Goal: Check status: Check status

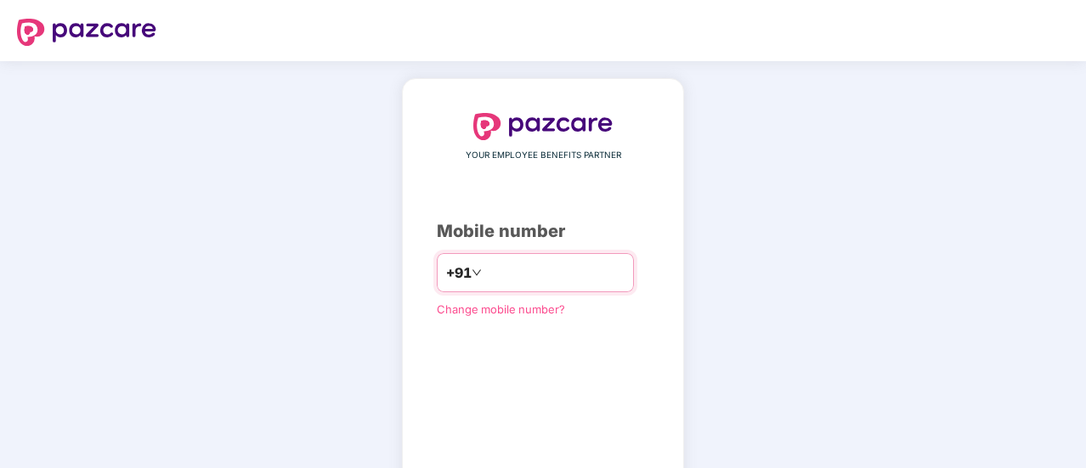
type input "*"
type input "**********"
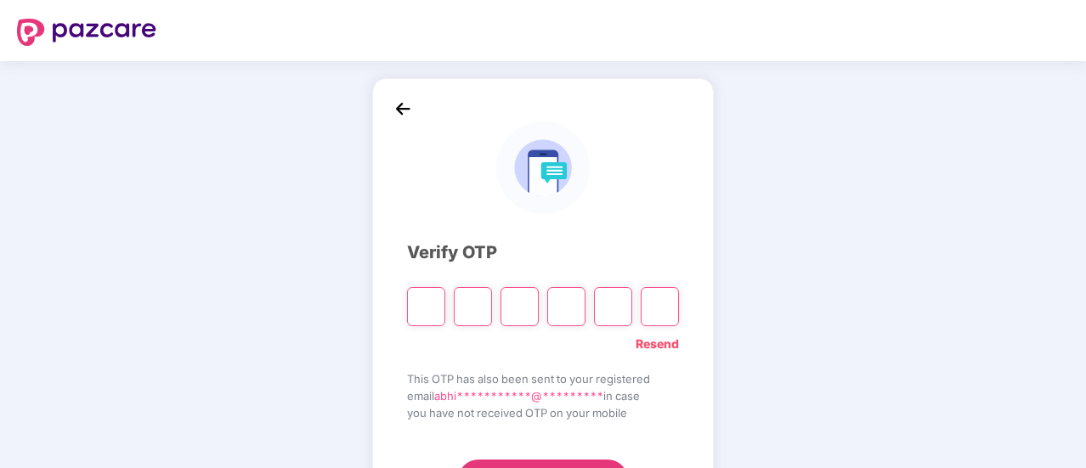
type input "*"
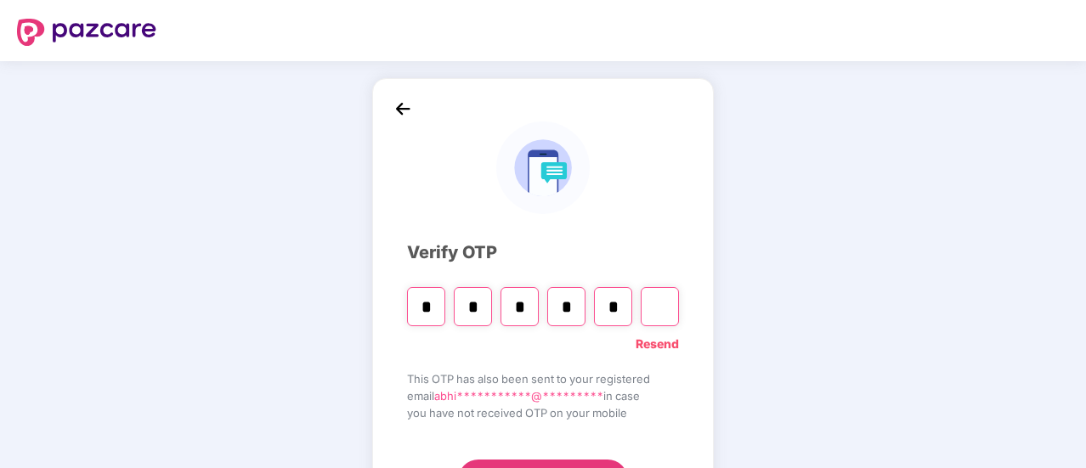
type input "*"
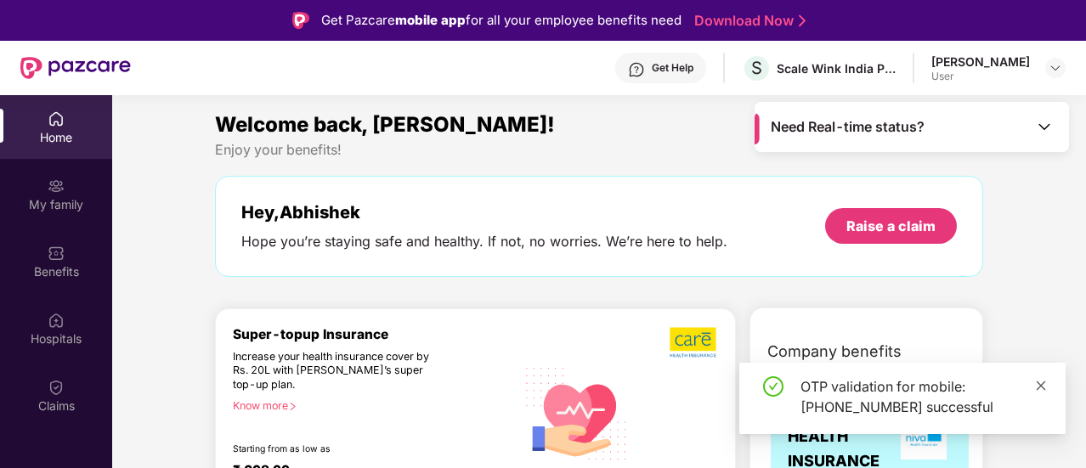
click at [1040, 385] on icon "close" at bounding box center [1040, 385] width 9 height 9
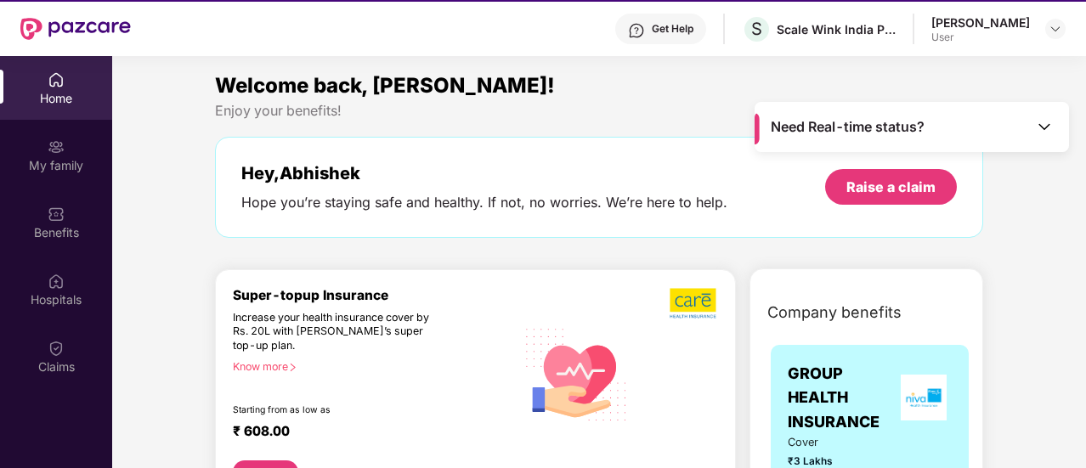
scroll to position [95, 0]
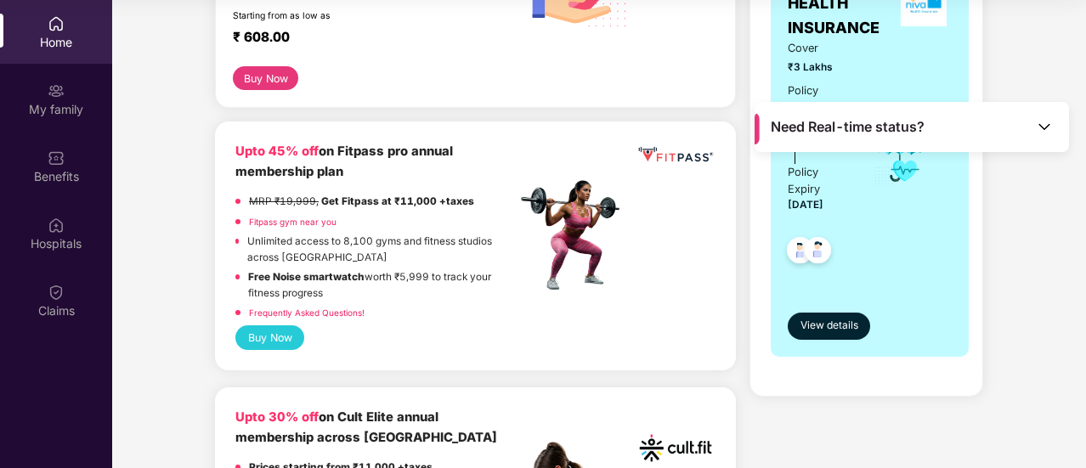
scroll to position [340, 0]
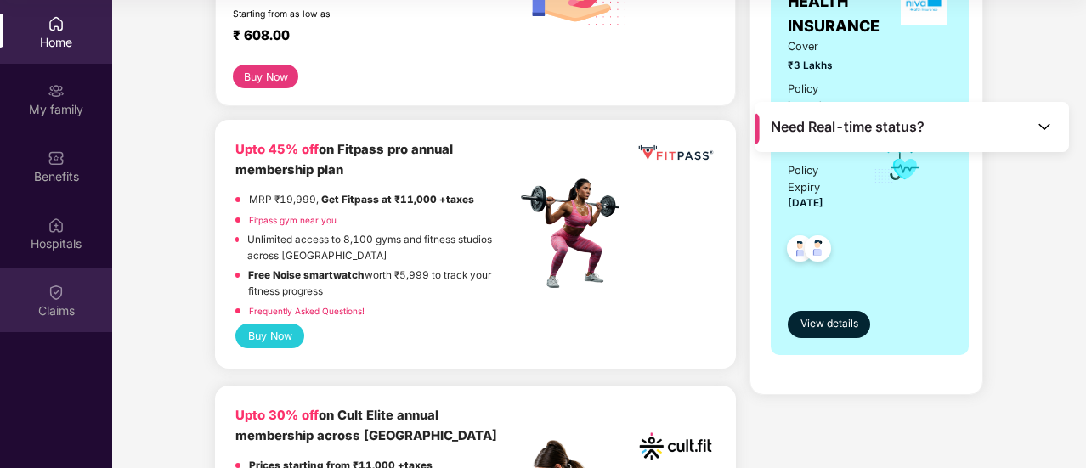
click at [44, 299] on div "Claims" at bounding box center [56, 300] width 112 height 64
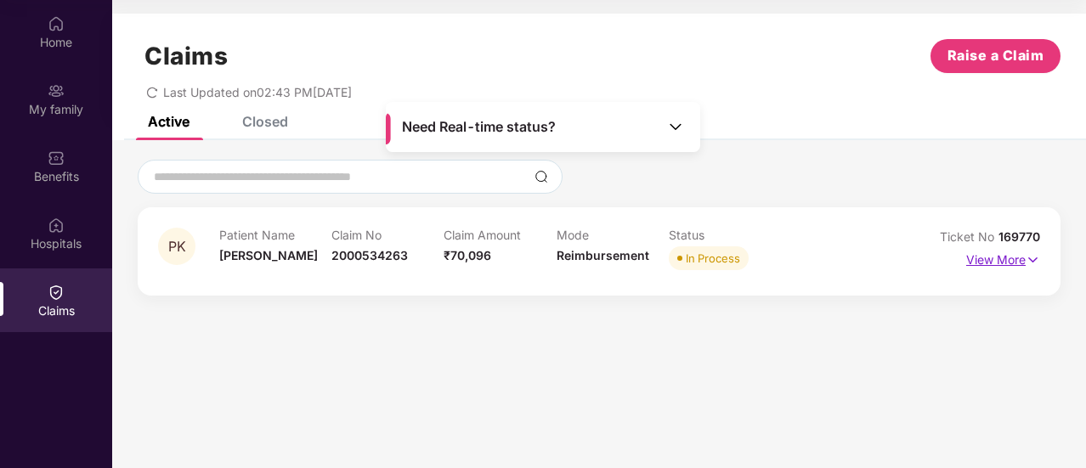
click at [1002, 257] on p "View More" at bounding box center [1003, 257] width 74 height 23
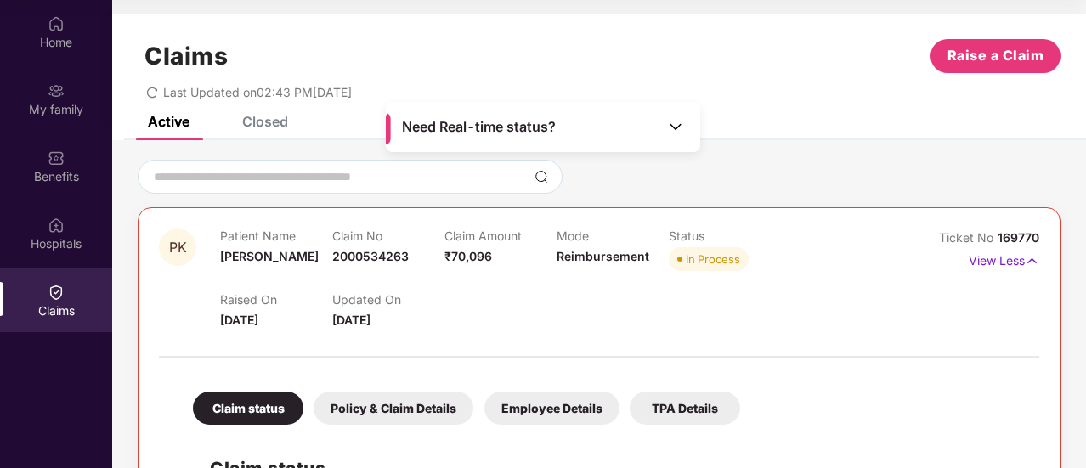
click at [1001, 342] on div at bounding box center [599, 348] width 880 height 36
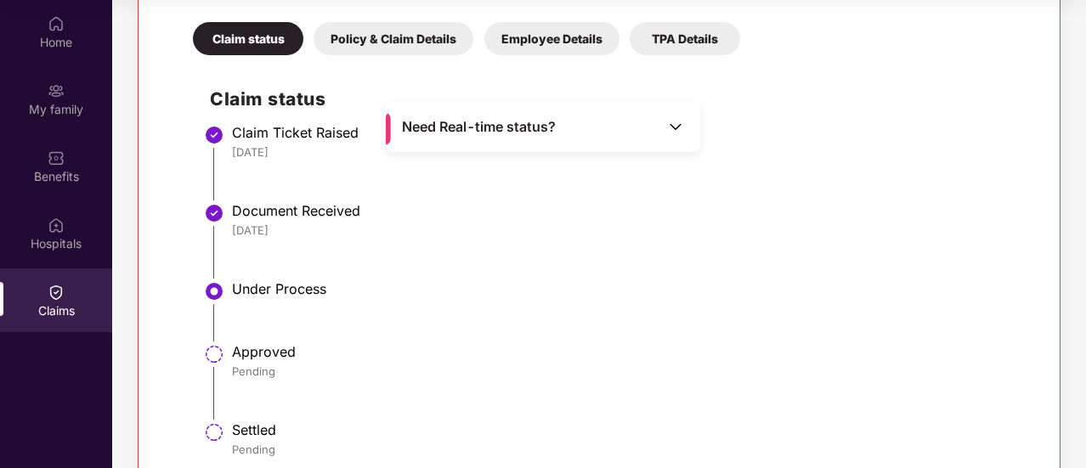
scroll to position [406, 0]
